Goal: Navigation & Orientation: Understand site structure

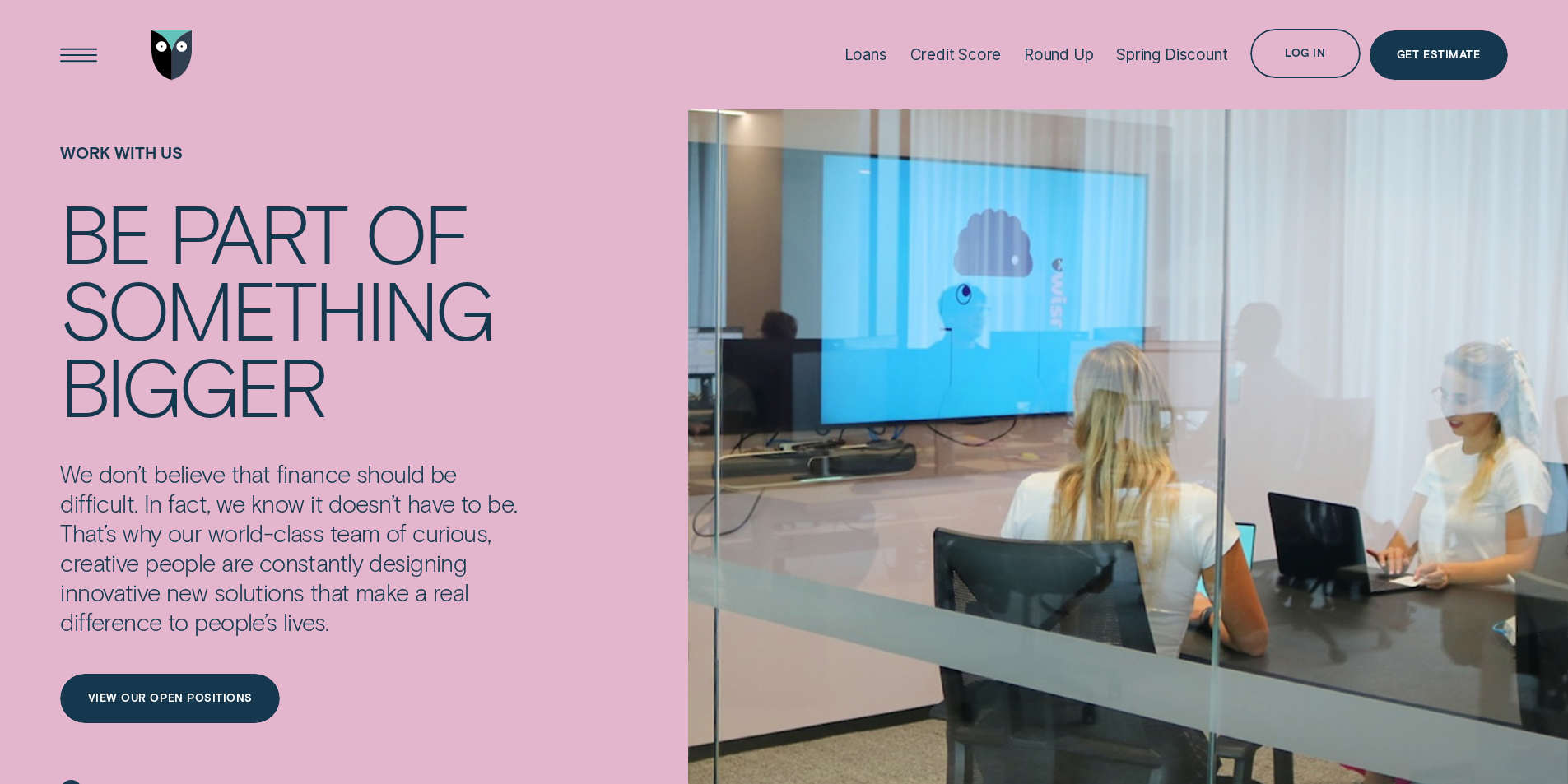
click at [177, 54] on img "Go to home page" at bounding box center [172, 55] width 41 height 49
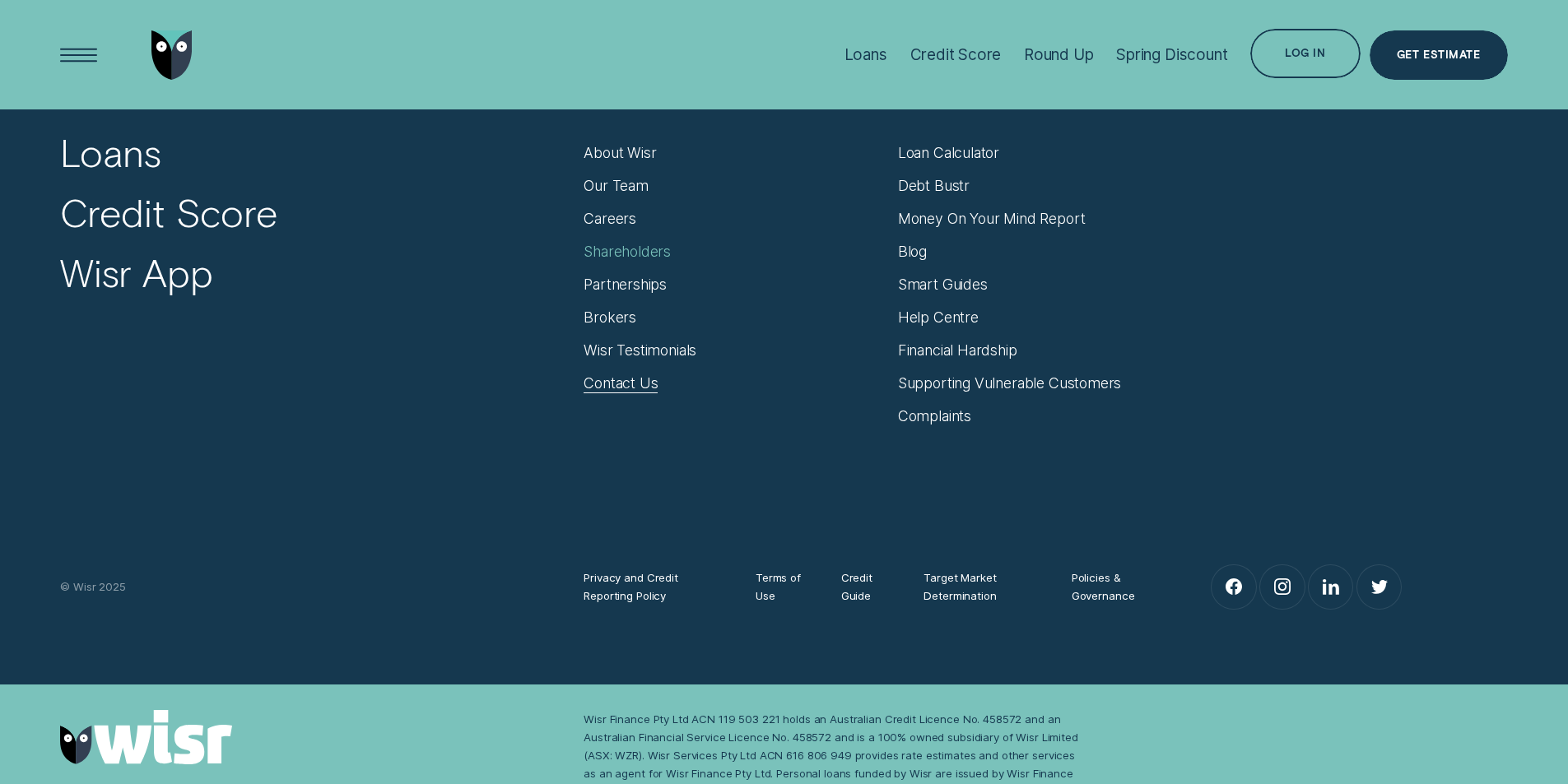
scroll to position [7134, 0]
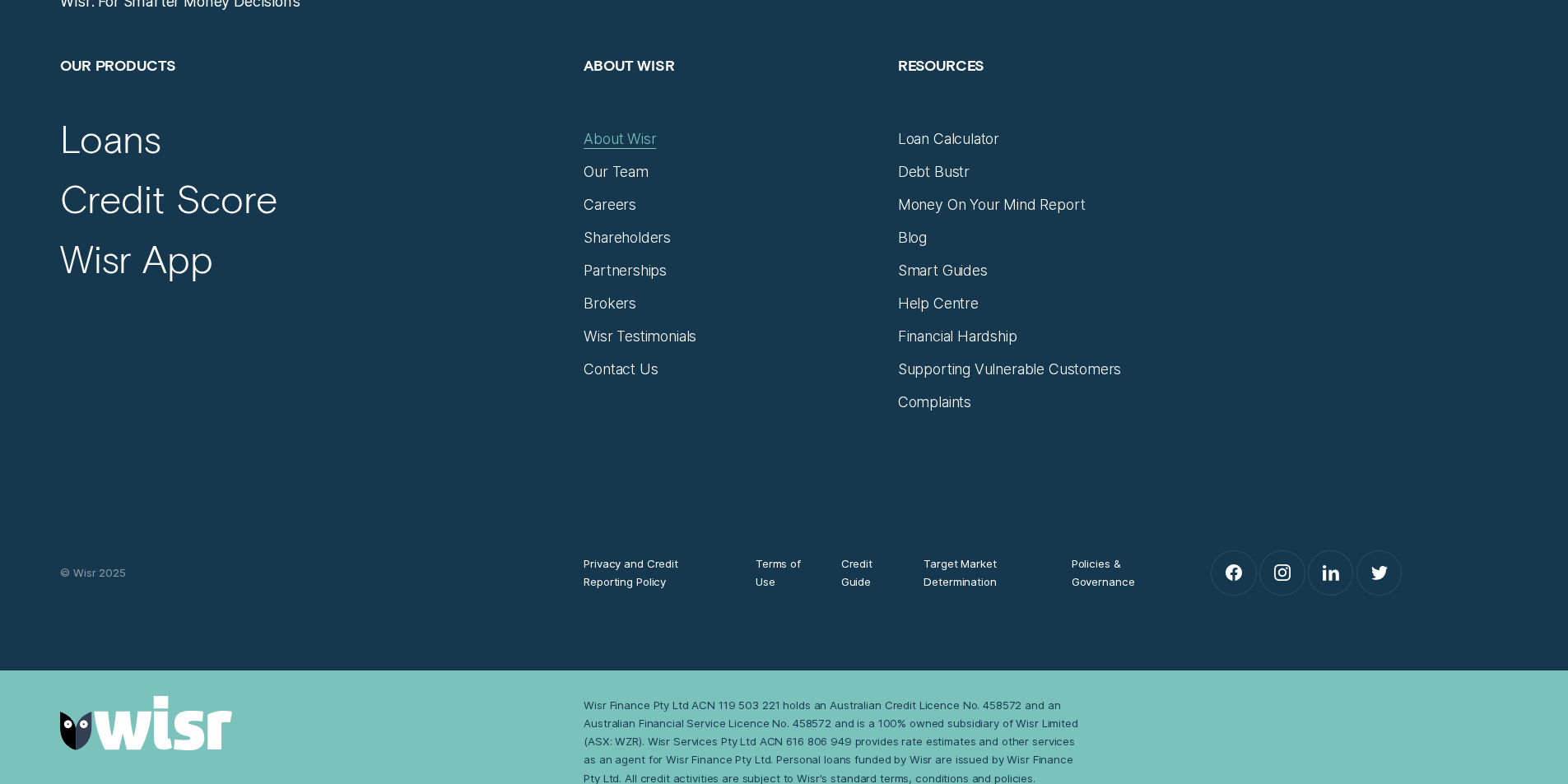
click at [624, 140] on div "About Wisr" at bounding box center [620, 139] width 73 height 18
